Goal: Transaction & Acquisition: Purchase product/service

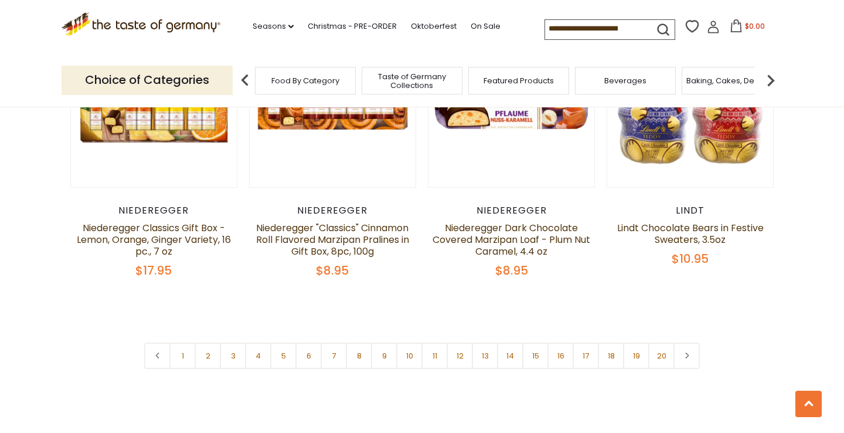
scroll to position [2765, 0]
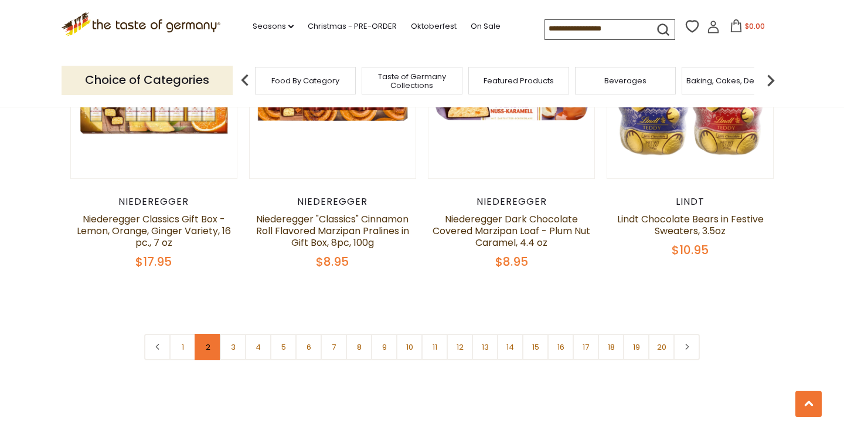
click at [210, 334] on link "2" at bounding box center [208, 347] width 26 height 26
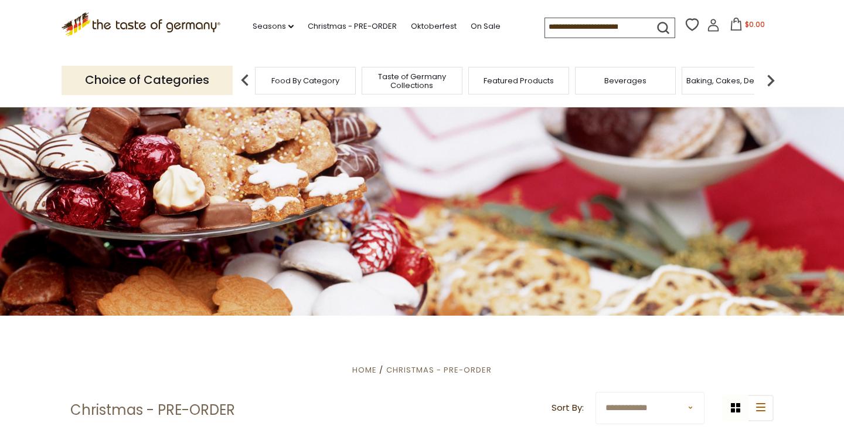
scroll to position [0, 0]
click at [764, 76] on img at bounding box center [770, 80] width 23 height 23
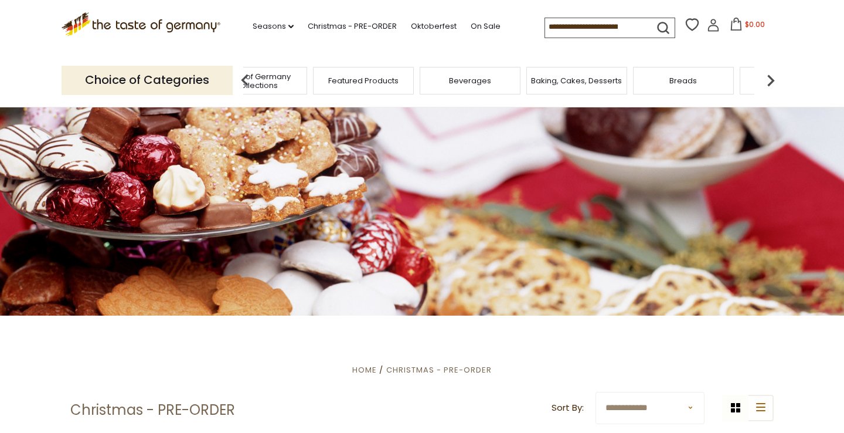
click at [765, 76] on img at bounding box center [770, 80] width 23 height 23
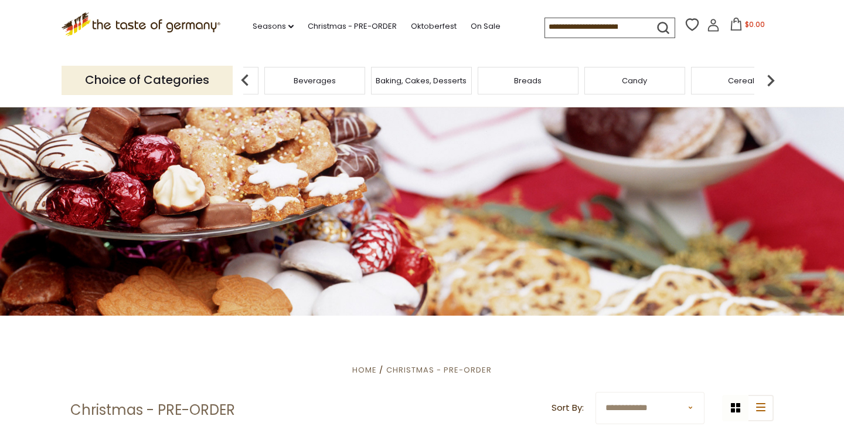
click at [765, 76] on img at bounding box center [770, 80] width 23 height 23
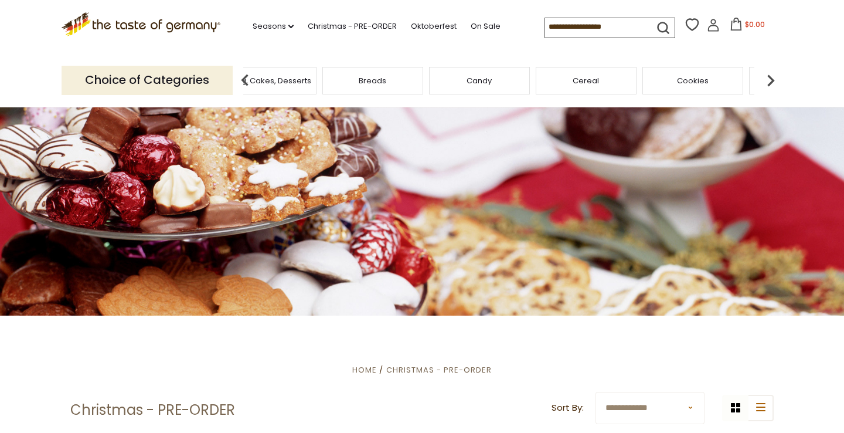
click at [765, 76] on img at bounding box center [770, 80] width 23 height 23
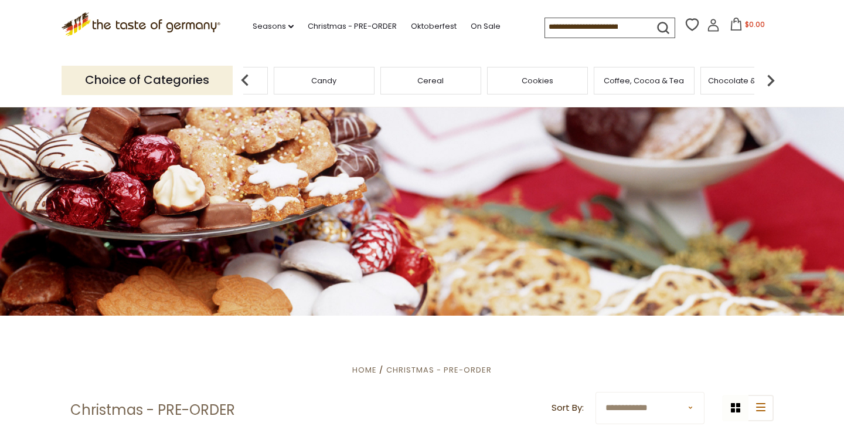
click at [765, 76] on img at bounding box center [770, 80] width 23 height 23
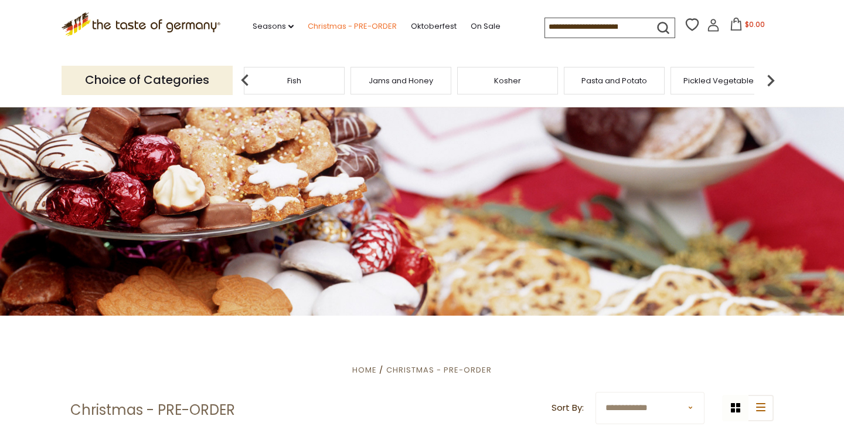
click at [332, 24] on link "Christmas - PRE-ORDER" at bounding box center [352, 26] width 89 height 13
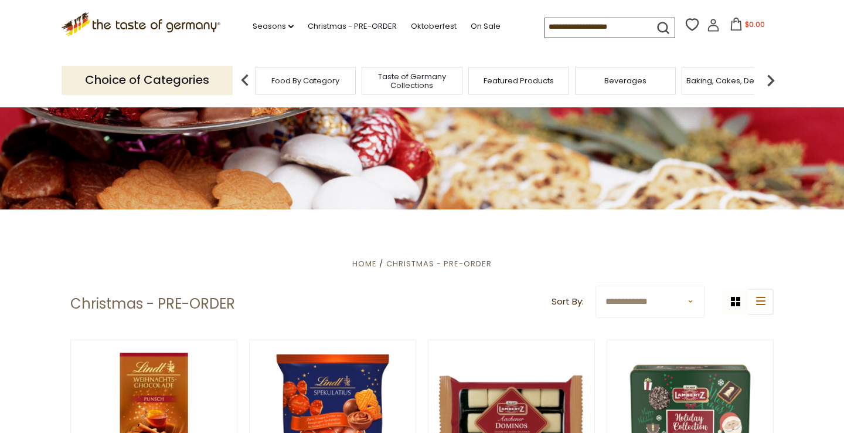
scroll to position [365, 0]
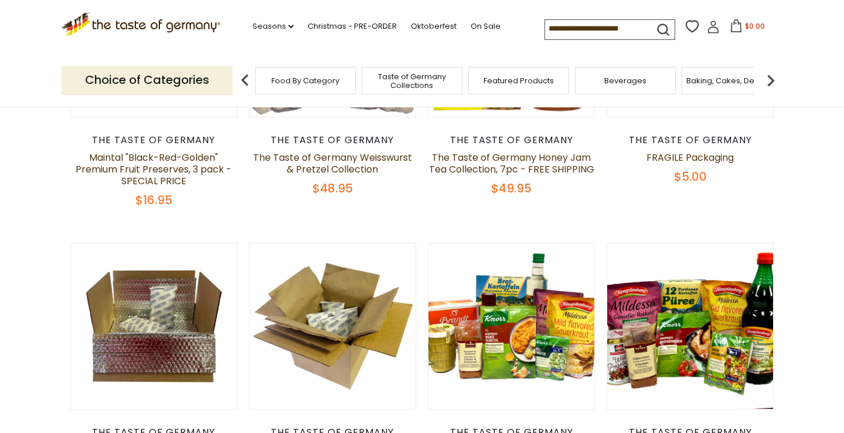
scroll to position [39, 0]
